Goal: Find specific page/section: Find specific page/section

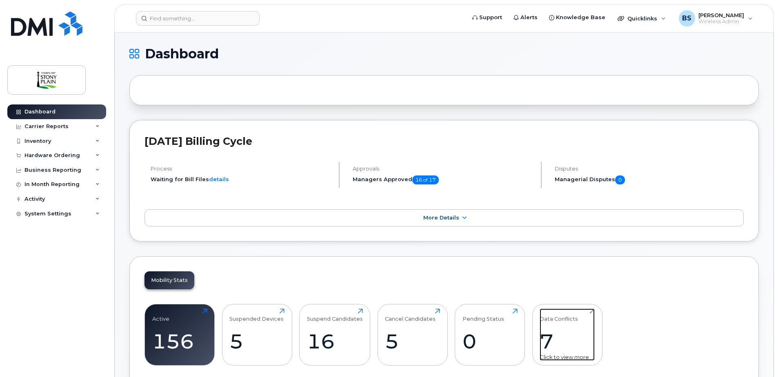
click at [559, 329] on div "7" at bounding box center [566, 341] width 55 height 24
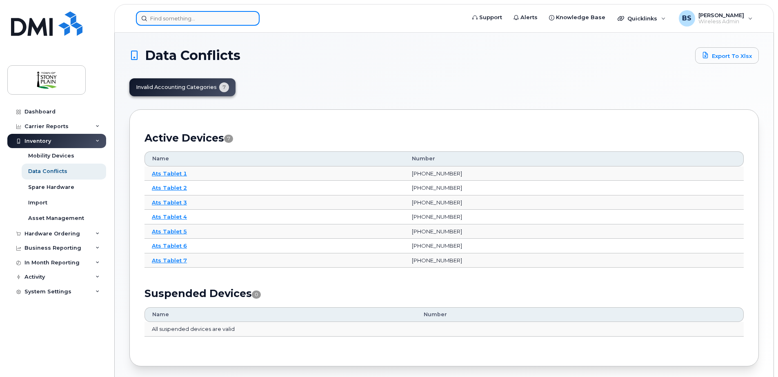
click at [201, 17] on input at bounding box center [198, 18] width 124 height 15
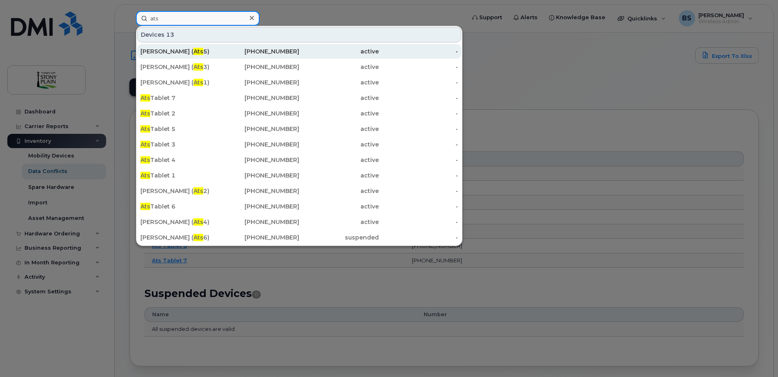
type input "ats"
click at [182, 52] on div "[PERSON_NAME] ( Ats 5)" at bounding box center [180, 51] width 80 height 8
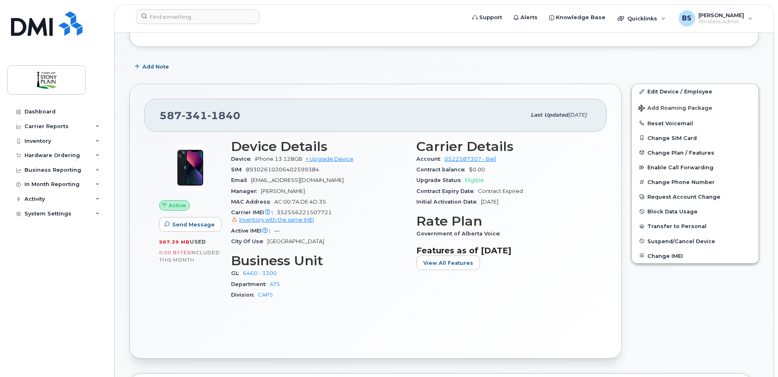
scroll to position [122, 0]
